Goal: Find specific page/section

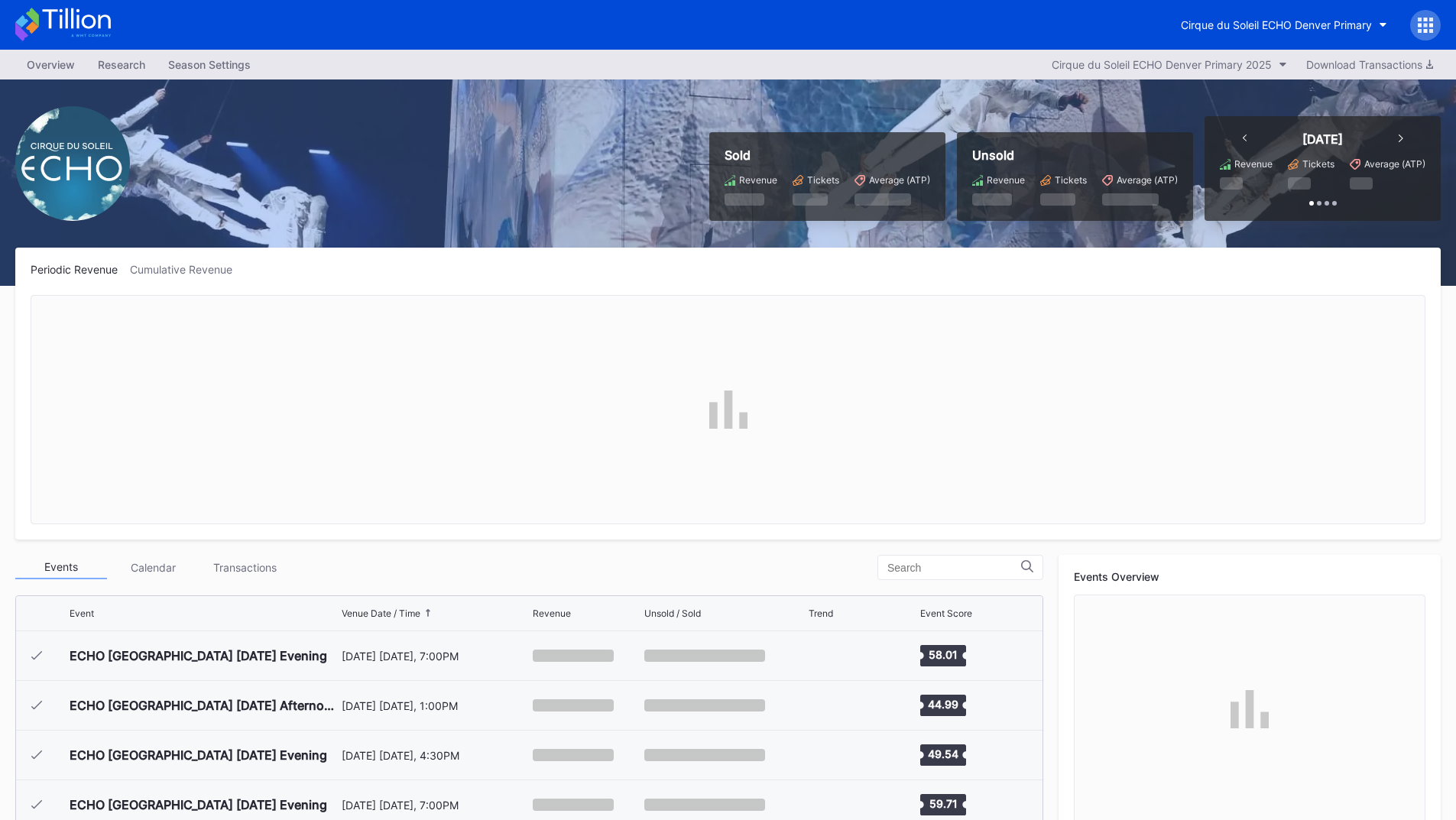
scroll to position [1834, 0]
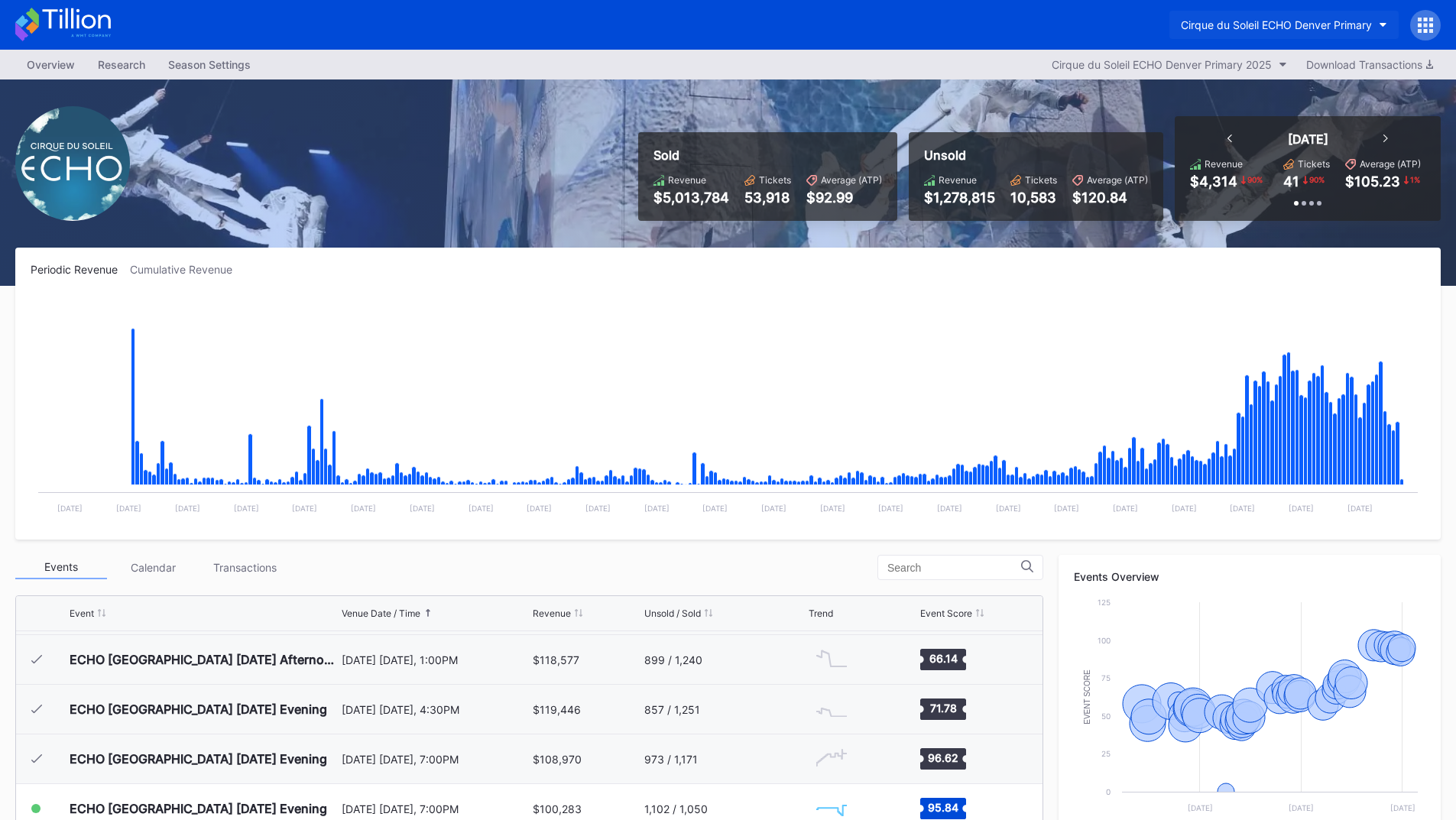
click at [1291, 26] on div "Cirque du Soleil ECHO Denver Primary" at bounding box center [1276, 25] width 191 height 13
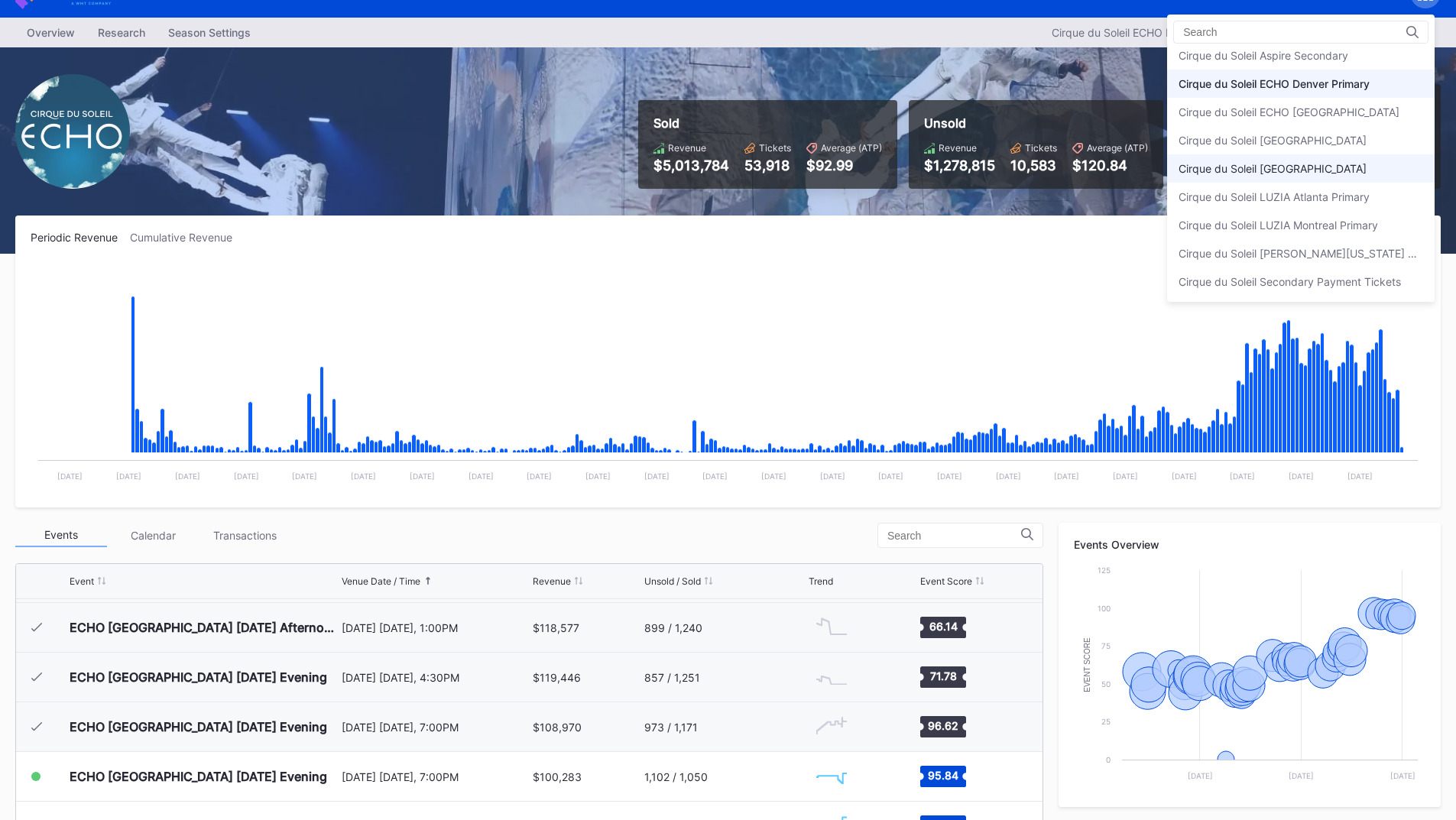
scroll to position [31, 0]
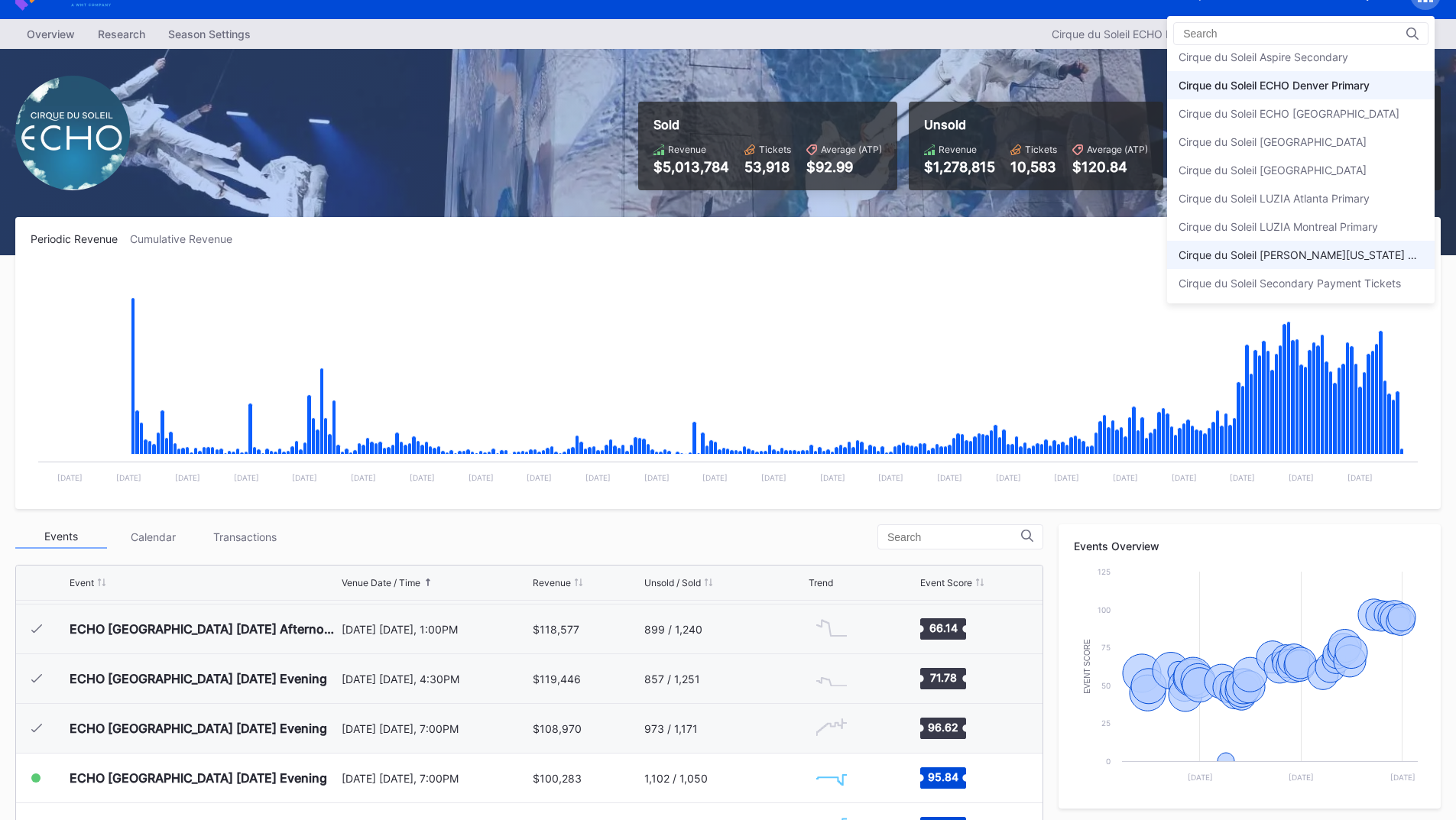
click at [1267, 251] on div "Cirque du Soleil [PERSON_NAME][US_STATE] Primary" at bounding box center [1300, 254] width 245 height 13
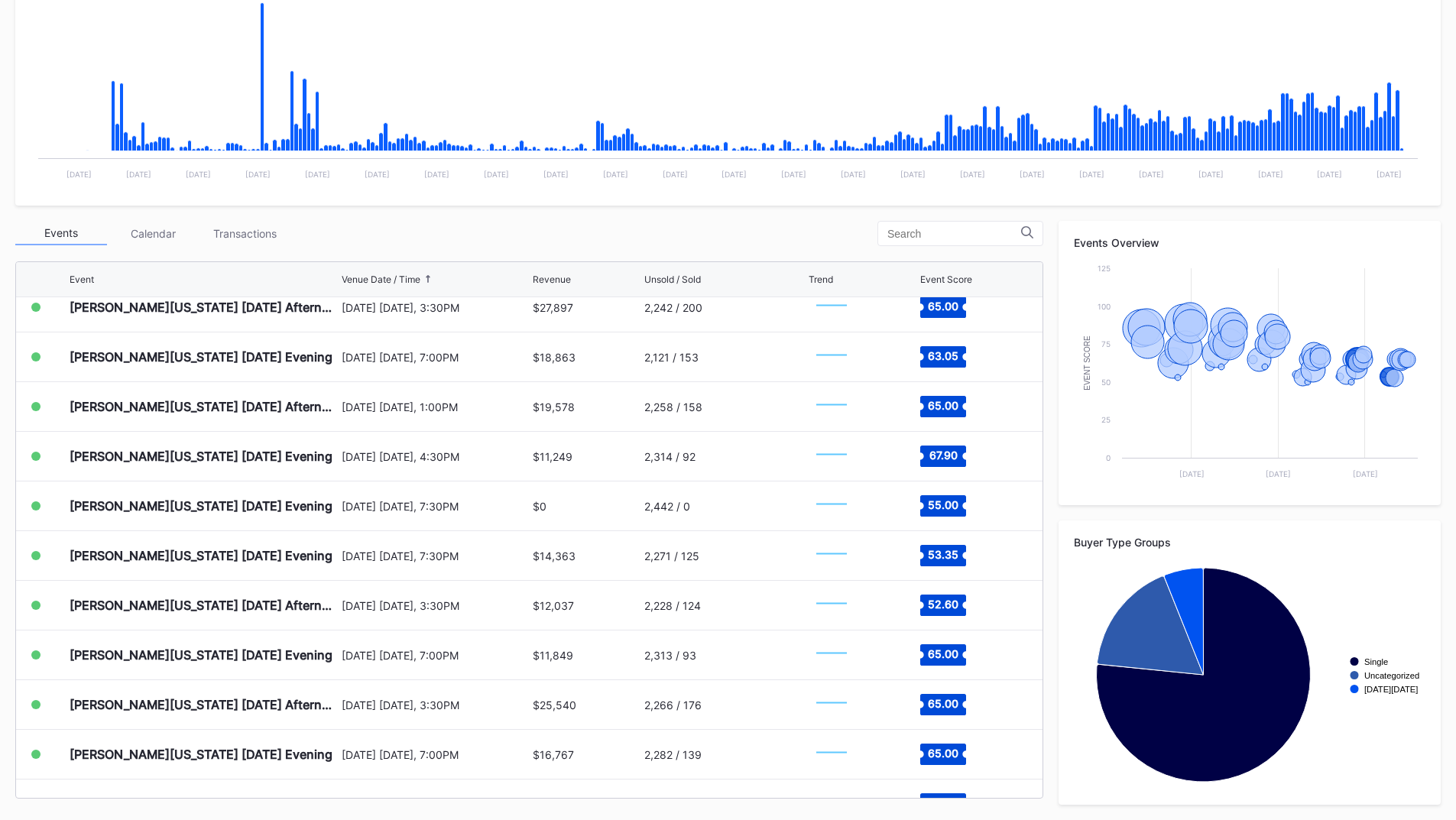
scroll to position [2181, 0]
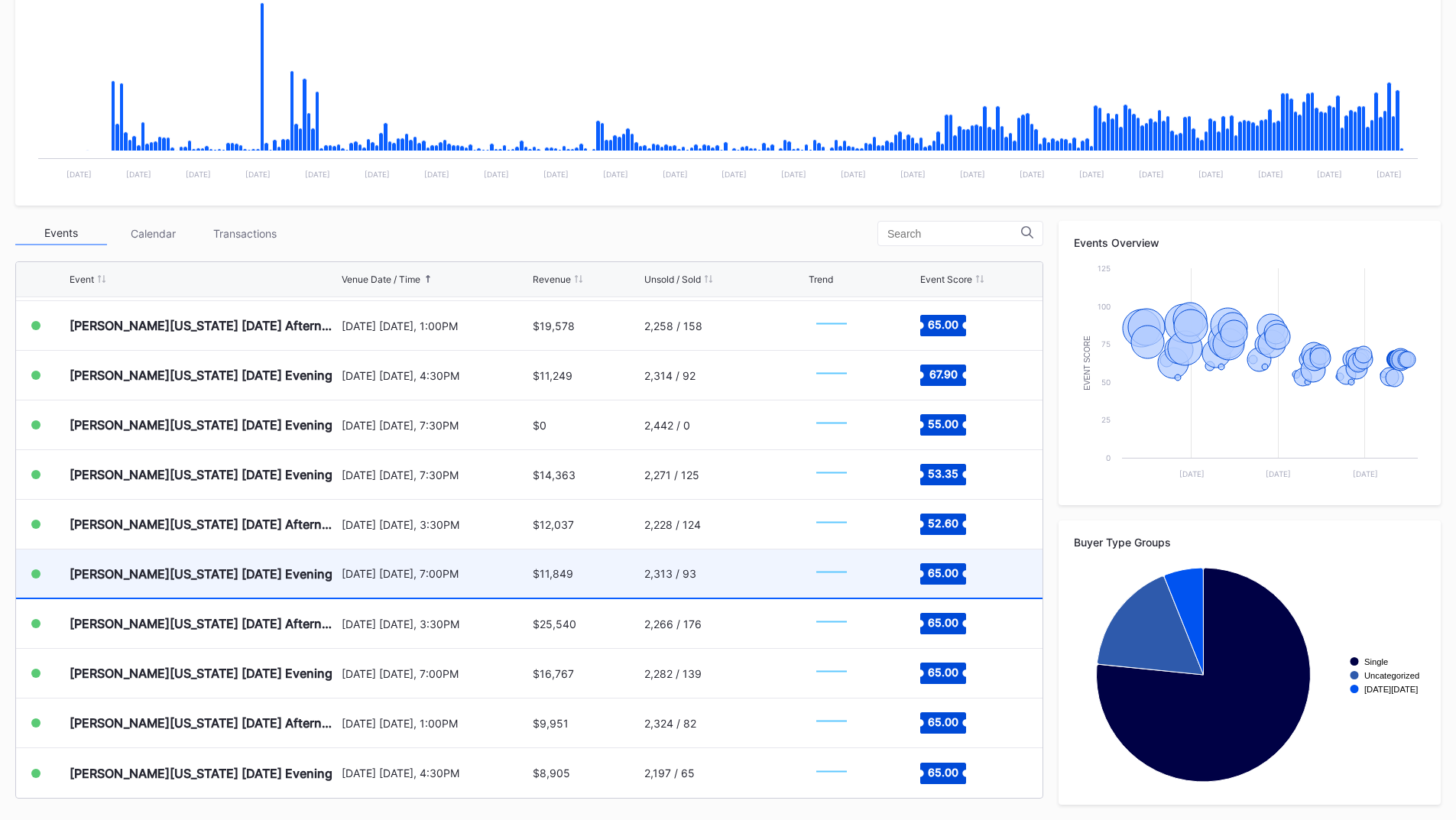
click at [497, 580] on div "[DATE] [DATE], 7:00PM" at bounding box center [435, 573] width 188 height 48
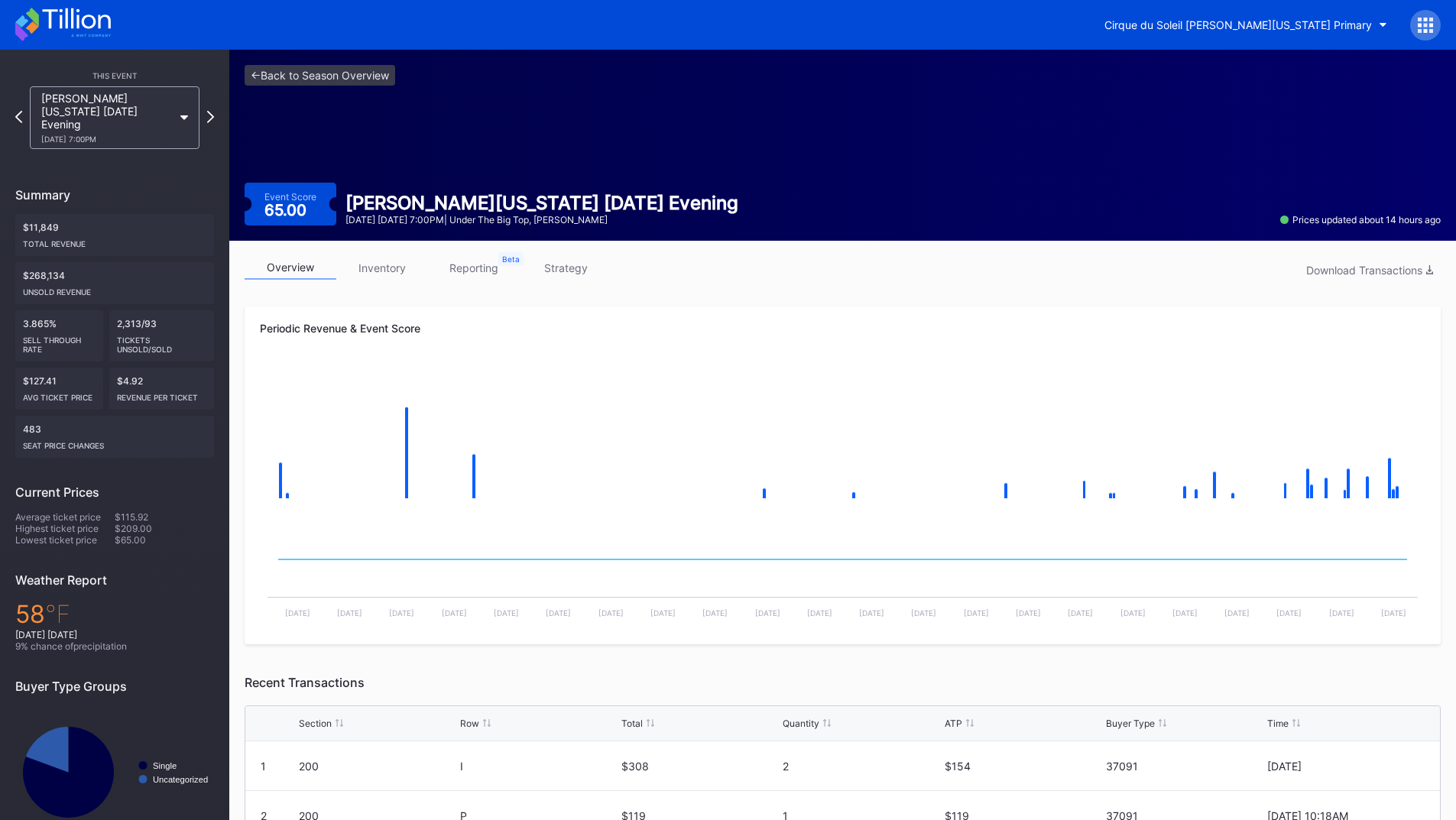
click at [465, 264] on link "reporting" at bounding box center [474, 267] width 92 height 24
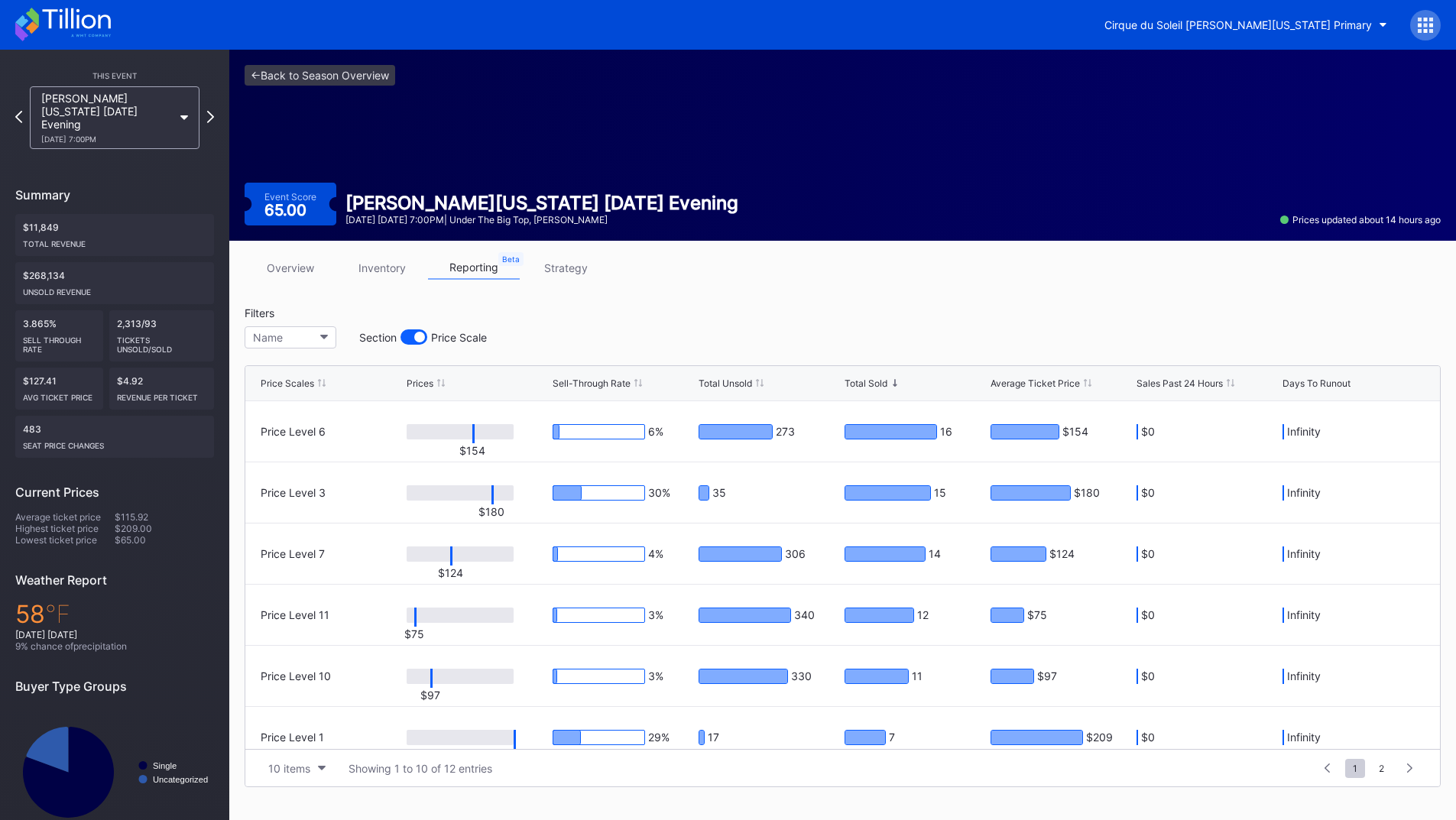
click at [385, 259] on link "inventory" at bounding box center [382, 267] width 92 height 24
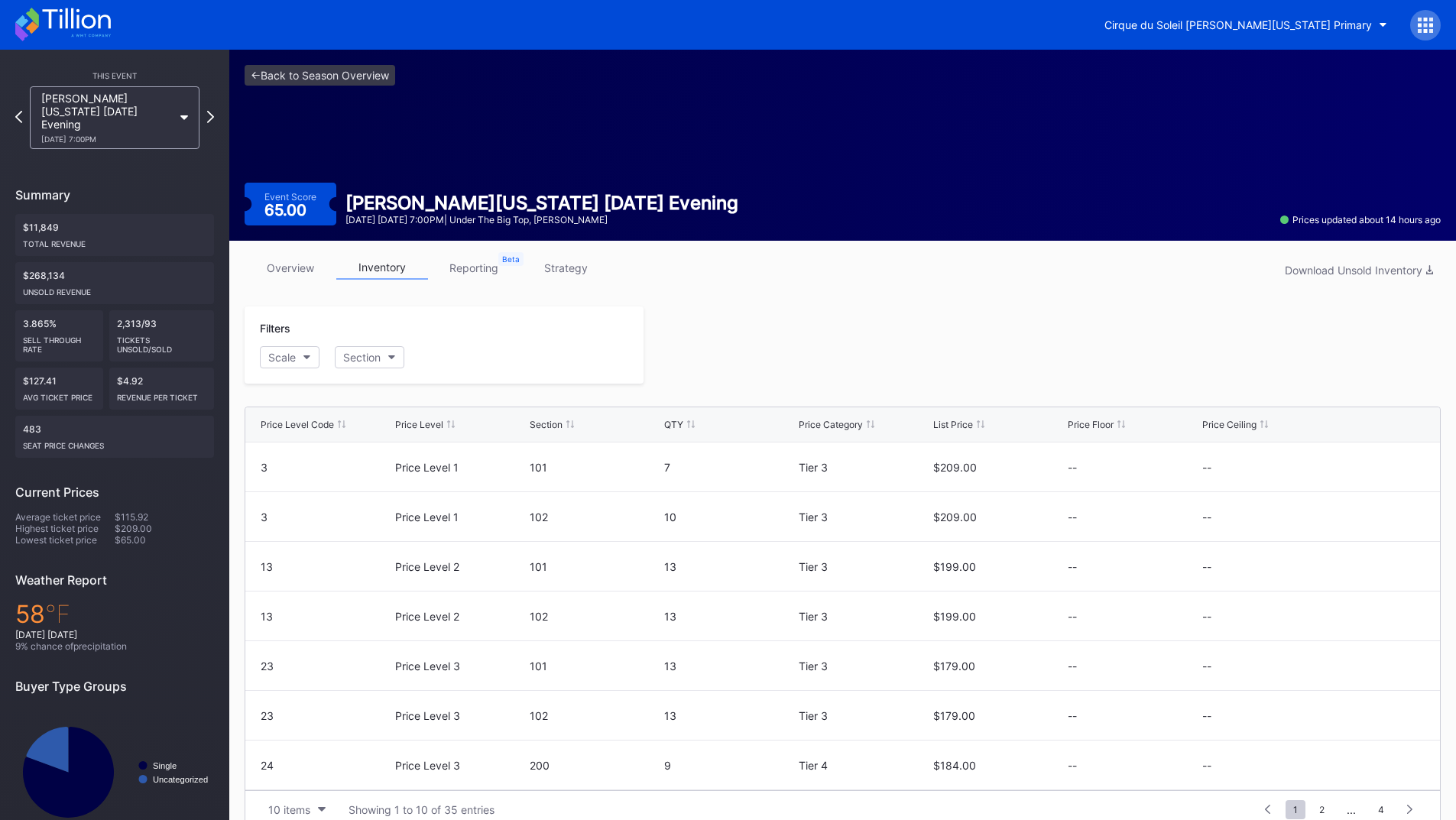
scroll to position [24, 0]
